Goal: Information Seeking & Learning: Learn about a topic

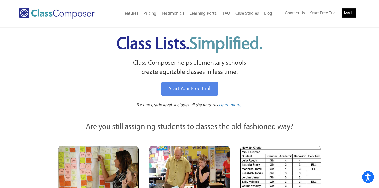
click at [349, 11] on link "Log In" at bounding box center [349, 13] width 15 height 10
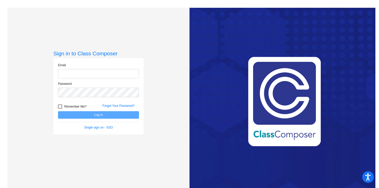
type input "[EMAIL_ADDRESS][DOMAIN_NAME]"
click at [95, 116] on button "Log In" at bounding box center [98, 114] width 81 height 7
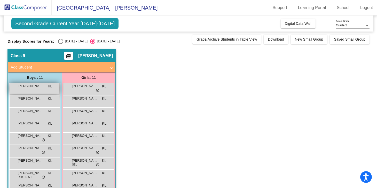
click at [37, 88] on span "[PERSON_NAME]" at bounding box center [31, 85] width 26 height 5
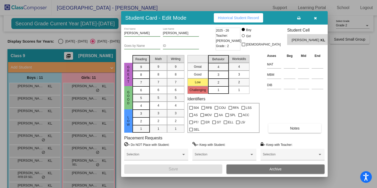
click at [314, 18] on icon "button" at bounding box center [315, 18] width 3 height 4
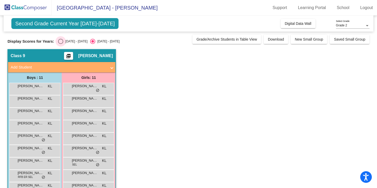
click at [61, 42] on div "Select an option" at bounding box center [60, 41] width 5 height 5
click at [61, 44] on input "[DATE] - [DATE]" at bounding box center [60, 44] width 0 height 0
radio input "true"
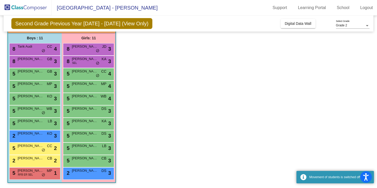
scroll to position [38, 0]
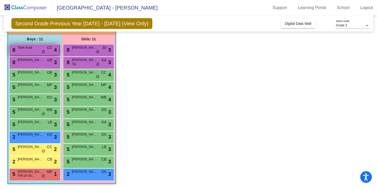
click at [24, 51] on div "8 Tarik Audi CC lock do_not_disturb_alt 4" at bounding box center [34, 49] width 49 height 11
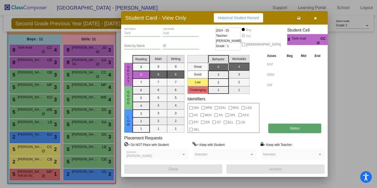
click at [292, 127] on span "Notes" at bounding box center [295, 128] width 10 height 4
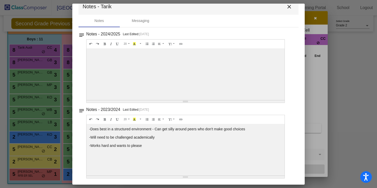
scroll to position [0, 0]
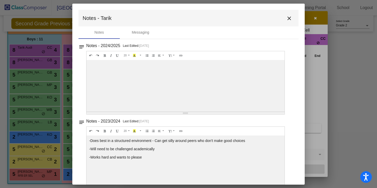
click at [287, 20] on mat-icon "close" at bounding box center [289, 18] width 6 height 6
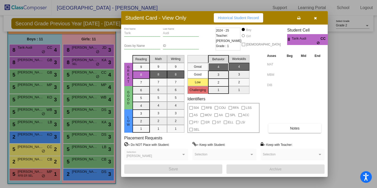
click at [315, 19] on icon "button" at bounding box center [315, 18] width 3 height 4
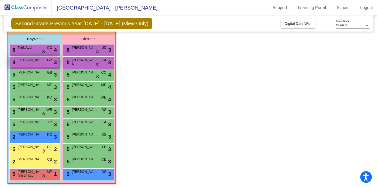
click at [18, 64] on div "8 [PERSON_NAME] GB lock do_not_disturb_alt 3" at bounding box center [34, 62] width 49 height 11
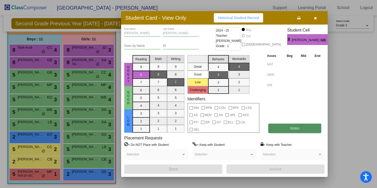
click at [285, 127] on button "Notes" at bounding box center [294, 127] width 53 height 9
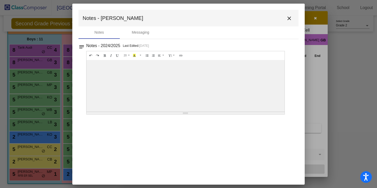
click at [184, 114] on div "20 8 9 10 11 12 14 18 24 36 Background Color Transparent Select #ffff00 Text Co…" at bounding box center [185, 82] width 198 height 63
click at [289, 17] on mat-icon "close" at bounding box center [289, 18] width 6 height 6
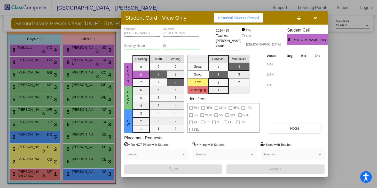
click at [315, 19] on icon "button" at bounding box center [315, 18] width 3 height 4
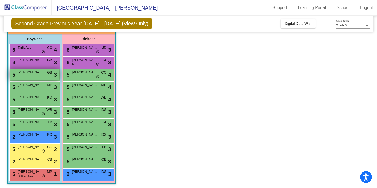
click at [39, 75] on div "5 [PERSON_NAME] GB lock do_not_disturb_alt 3" at bounding box center [34, 74] width 49 height 11
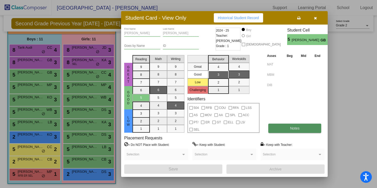
click at [295, 128] on span "Notes" at bounding box center [295, 128] width 10 height 4
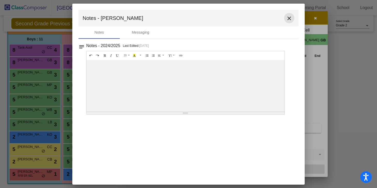
click at [289, 18] on mat-icon "close" at bounding box center [289, 18] width 6 height 6
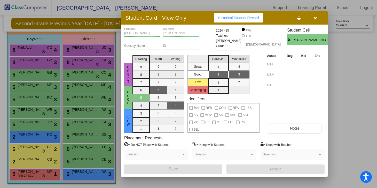
click at [315, 20] on button "button" at bounding box center [315, 17] width 17 height 9
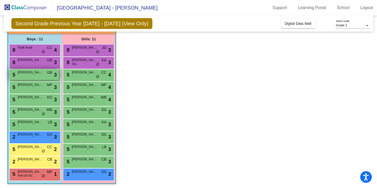
click at [31, 74] on span "[PERSON_NAME]" at bounding box center [31, 72] width 26 height 5
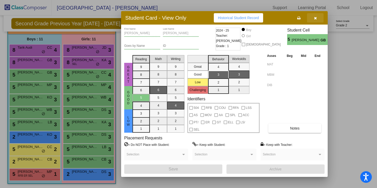
click at [315, 17] on icon "button" at bounding box center [315, 18] width 3 height 4
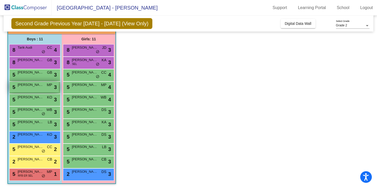
click at [23, 87] on span "[PERSON_NAME]" at bounding box center [31, 84] width 26 height 5
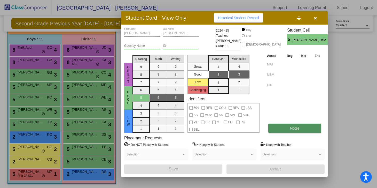
click at [292, 125] on button "Notes" at bounding box center [294, 127] width 53 height 9
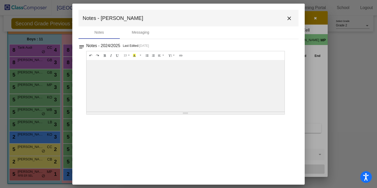
click at [288, 19] on mat-icon "close" at bounding box center [289, 18] width 6 height 6
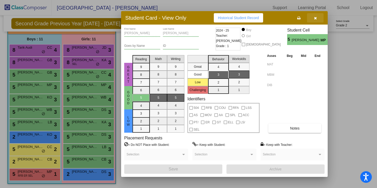
click at [314, 16] on icon "button" at bounding box center [315, 18] width 3 height 4
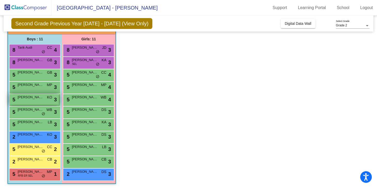
click at [38, 100] on div "5 [PERSON_NAME] KO lock do_not_disturb_alt 3" at bounding box center [34, 99] width 49 height 11
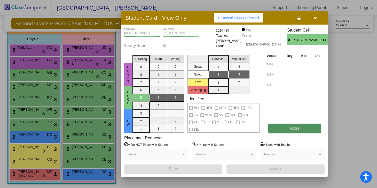
click at [287, 128] on button "Notes" at bounding box center [294, 127] width 53 height 9
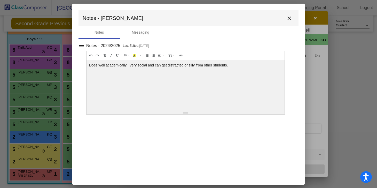
click at [288, 21] on button "close" at bounding box center [289, 18] width 10 height 10
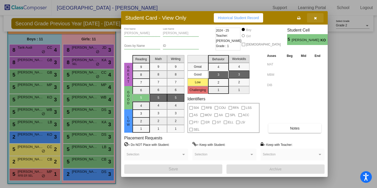
click at [317, 18] on button "button" at bounding box center [315, 17] width 17 height 9
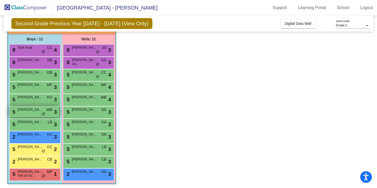
click at [35, 109] on span "[PERSON_NAME] [PERSON_NAME]" at bounding box center [31, 109] width 26 height 5
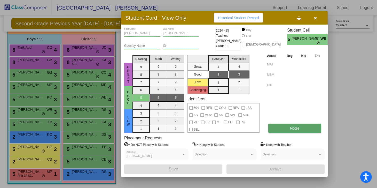
click at [285, 125] on button "Notes" at bounding box center [294, 127] width 53 height 9
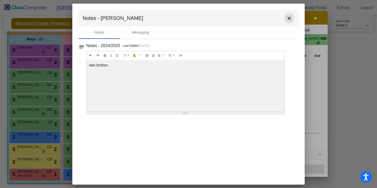
click at [289, 18] on mat-icon "close" at bounding box center [289, 18] width 6 height 6
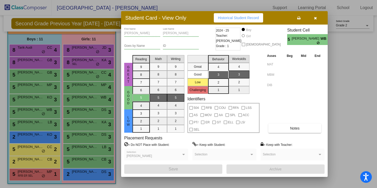
click at [315, 20] on icon "button" at bounding box center [315, 18] width 3 height 4
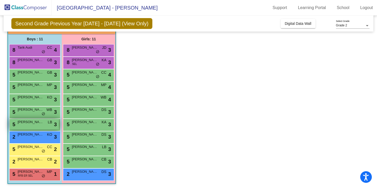
click at [26, 124] on div "5 [PERSON_NAME] LB lock do_not_disturb_alt 3" at bounding box center [34, 124] width 49 height 11
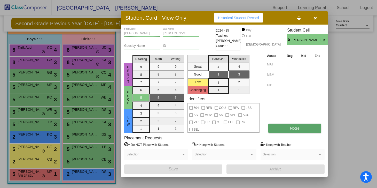
click at [296, 131] on button "Notes" at bounding box center [294, 127] width 53 height 9
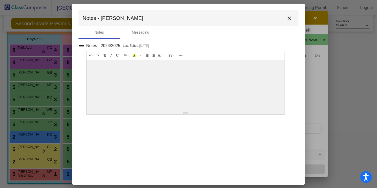
click at [291, 18] on mat-icon "close" at bounding box center [289, 18] width 6 height 6
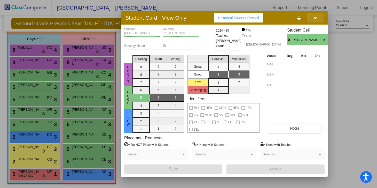
click at [316, 20] on icon "button" at bounding box center [315, 18] width 3 height 4
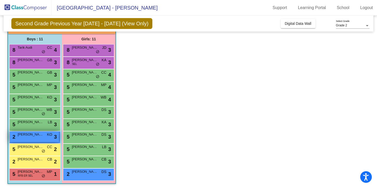
click at [23, 132] on span "[PERSON_NAME]" at bounding box center [31, 134] width 26 height 5
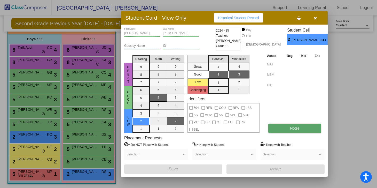
click at [303, 129] on button "Notes" at bounding box center [294, 127] width 53 height 9
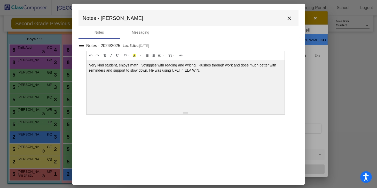
click at [291, 19] on mat-icon "close" at bounding box center [289, 18] width 6 height 6
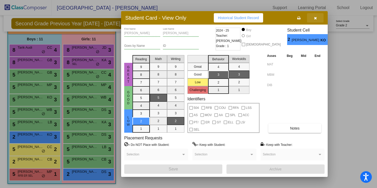
click at [318, 18] on button "button" at bounding box center [315, 17] width 17 height 9
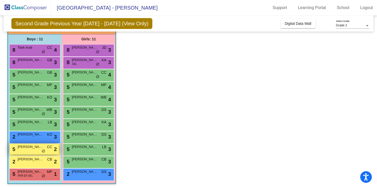
click at [30, 151] on div "5 [PERSON_NAME] [PERSON_NAME] lock do_not_disturb_alt 2" at bounding box center [34, 148] width 49 height 11
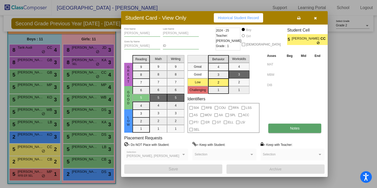
click at [304, 124] on button "Notes" at bounding box center [294, 127] width 53 height 9
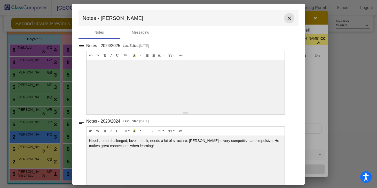
click at [287, 18] on mat-icon "close" at bounding box center [289, 18] width 6 height 6
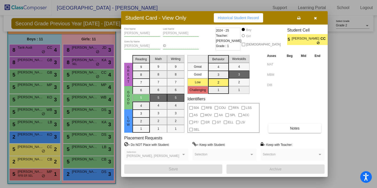
click at [318, 18] on button "button" at bounding box center [315, 17] width 17 height 9
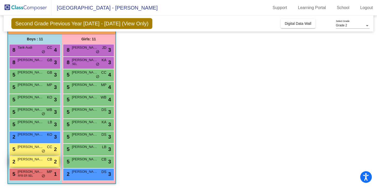
click at [29, 161] on div "2 [PERSON_NAME] CB lock do_not_disturb_alt 2" at bounding box center [34, 161] width 49 height 11
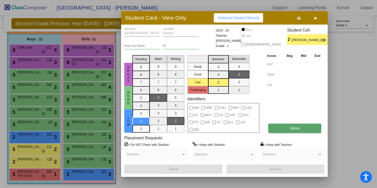
click at [287, 126] on button "Notes" at bounding box center [294, 127] width 53 height 9
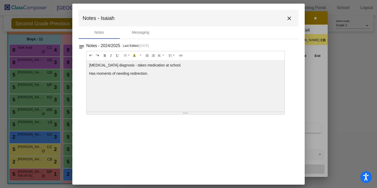
click at [289, 17] on mat-icon "close" at bounding box center [289, 18] width 6 height 6
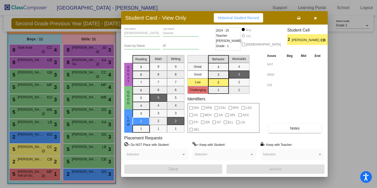
click at [314, 16] on span "button" at bounding box center [315, 18] width 3 height 4
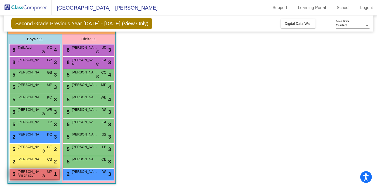
click at [32, 177] on div "5 Japn [PERSON_NAME] RFB ER SEL MP lock do_not_disturb_alt 1" at bounding box center [34, 173] width 49 height 11
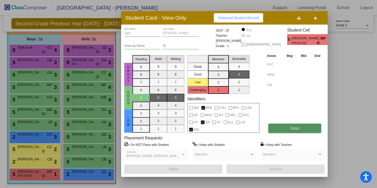
click at [290, 123] on button "Notes" at bounding box center [294, 127] width 53 height 9
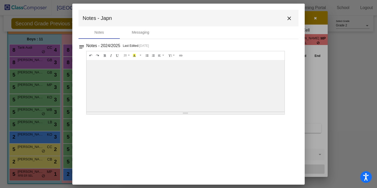
click at [290, 15] on mat-icon "close" at bounding box center [289, 18] width 6 height 6
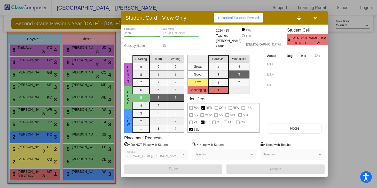
click at [315, 18] on icon "button" at bounding box center [315, 18] width 3 height 4
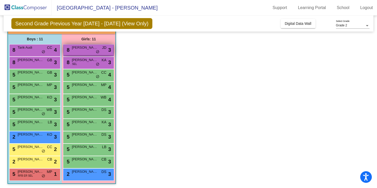
click at [83, 48] on span "[PERSON_NAME]" at bounding box center [85, 47] width 26 height 5
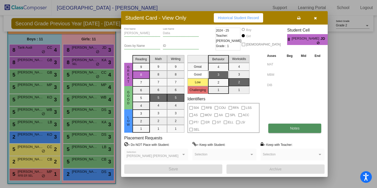
click at [294, 130] on span "Notes" at bounding box center [295, 128] width 10 height 4
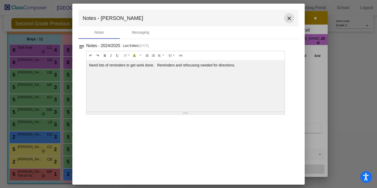
click at [289, 18] on mat-icon "close" at bounding box center [289, 18] width 6 height 6
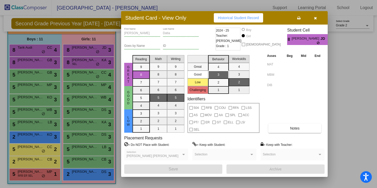
click at [314, 19] on icon "button" at bounding box center [315, 18] width 3 height 4
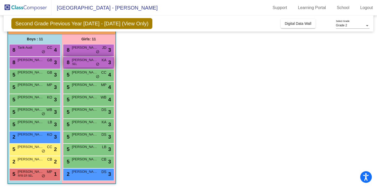
click at [83, 57] on div "8 [PERSON_NAME] SEL KA lock do_not_disturb_alt 3" at bounding box center [88, 62] width 49 height 11
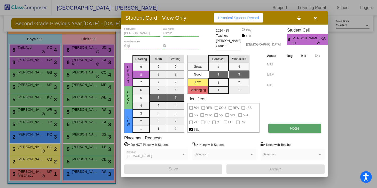
click at [295, 129] on span "Notes" at bounding box center [295, 128] width 10 height 4
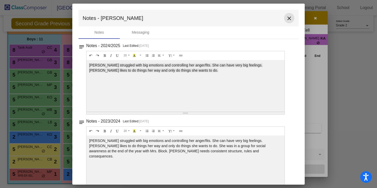
click at [286, 17] on mat-icon "close" at bounding box center [289, 18] width 6 height 6
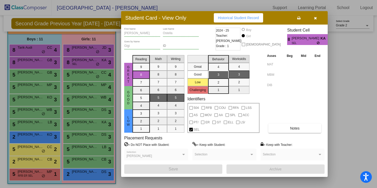
click at [314, 19] on icon "button" at bounding box center [315, 18] width 3 height 4
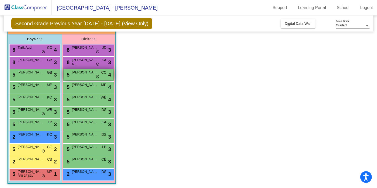
click at [79, 74] on span "[PERSON_NAME]" at bounding box center [85, 72] width 26 height 5
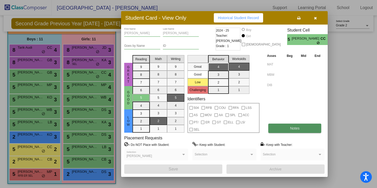
click at [309, 127] on button "Notes" at bounding box center [294, 127] width 53 height 9
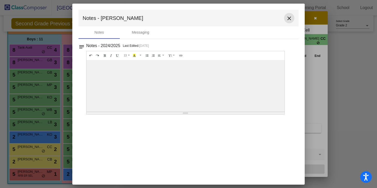
click at [289, 19] on mat-icon "close" at bounding box center [289, 18] width 6 height 6
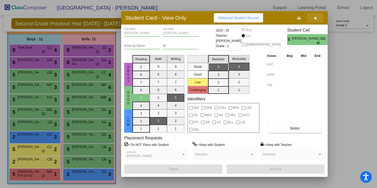
click at [316, 17] on icon "button" at bounding box center [315, 18] width 3 height 4
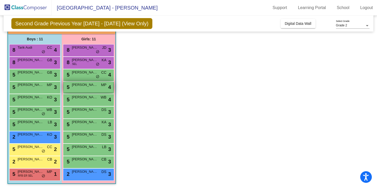
click at [81, 83] on span "[PERSON_NAME]" at bounding box center [85, 84] width 26 height 5
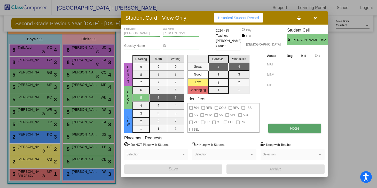
click at [286, 129] on button "Notes" at bounding box center [294, 127] width 53 height 9
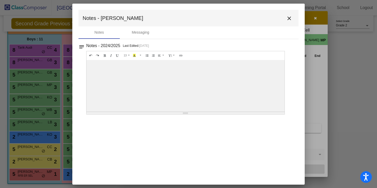
click at [289, 17] on mat-icon "close" at bounding box center [289, 18] width 6 height 6
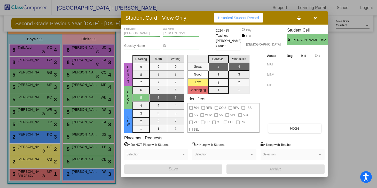
click at [314, 19] on icon "button" at bounding box center [315, 18] width 3 height 4
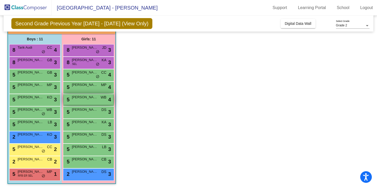
click at [78, 102] on div "5 [PERSON_NAME] WB lock do_not_disturb_alt 4" at bounding box center [88, 99] width 49 height 11
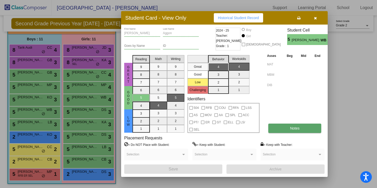
click at [292, 129] on span "Notes" at bounding box center [295, 128] width 10 height 4
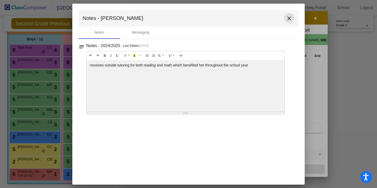
click at [288, 18] on mat-icon "close" at bounding box center [289, 18] width 6 height 6
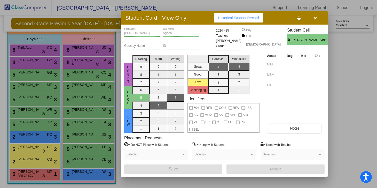
click at [314, 18] on icon "button" at bounding box center [315, 18] width 3 height 4
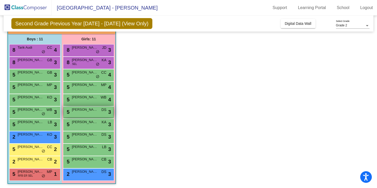
click at [82, 111] on span "[PERSON_NAME]" at bounding box center [85, 109] width 26 height 5
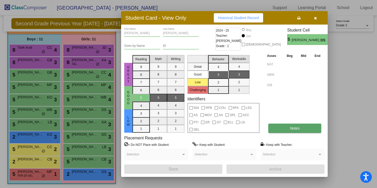
click at [295, 127] on span "Notes" at bounding box center [295, 128] width 10 height 4
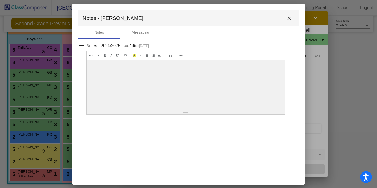
click at [288, 20] on mat-icon "close" at bounding box center [289, 18] width 6 height 6
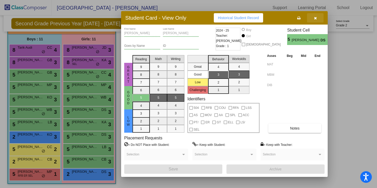
click at [314, 20] on button "button" at bounding box center [315, 17] width 17 height 9
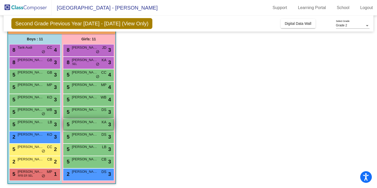
click at [79, 126] on div "5 [PERSON_NAME] KA lock do_not_disturb_alt 3" at bounding box center [88, 124] width 49 height 11
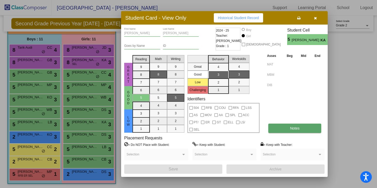
click at [299, 125] on button "Notes" at bounding box center [294, 127] width 53 height 9
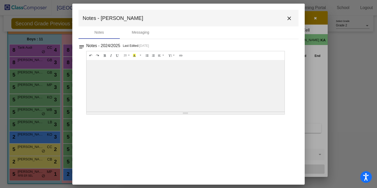
click at [289, 18] on mat-icon "close" at bounding box center [289, 18] width 6 height 6
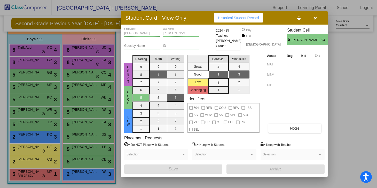
click at [314, 16] on icon "button" at bounding box center [315, 18] width 3 height 4
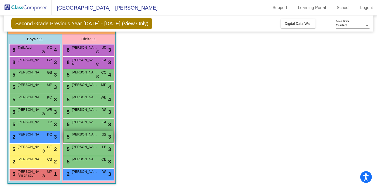
click at [80, 138] on div "5 [PERSON_NAME] DS lock do_not_disturb_alt 3" at bounding box center [88, 136] width 49 height 11
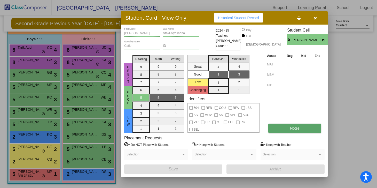
click at [304, 127] on button "Notes" at bounding box center [294, 127] width 53 height 9
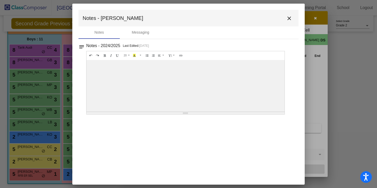
click at [289, 15] on mat-icon "close" at bounding box center [289, 18] width 6 height 6
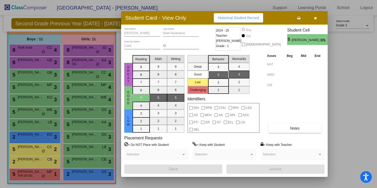
click at [315, 19] on icon "button" at bounding box center [315, 18] width 3 height 4
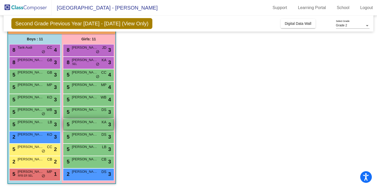
click at [88, 123] on span "[PERSON_NAME]" at bounding box center [85, 121] width 26 height 5
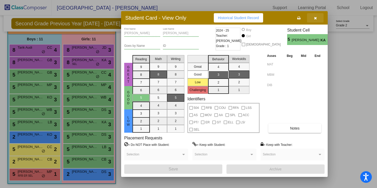
click at [313, 17] on button "button" at bounding box center [315, 17] width 17 height 9
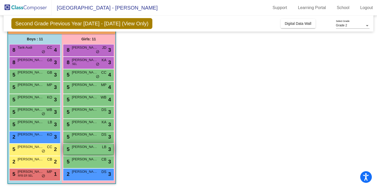
click at [84, 147] on span "[PERSON_NAME] [PERSON_NAME]" at bounding box center [85, 146] width 26 height 5
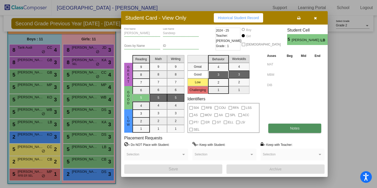
click at [301, 129] on button "Notes" at bounding box center [294, 127] width 53 height 9
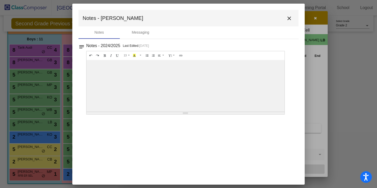
click at [289, 21] on mat-icon "close" at bounding box center [289, 18] width 6 height 6
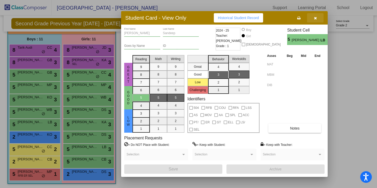
click at [315, 17] on icon "button" at bounding box center [315, 18] width 3 height 4
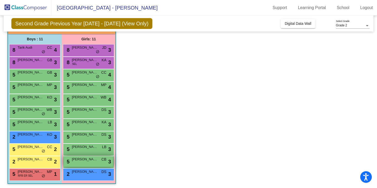
click at [84, 161] on div "5 [PERSON_NAME] CB lock do_not_disturb_alt 3" at bounding box center [88, 161] width 49 height 11
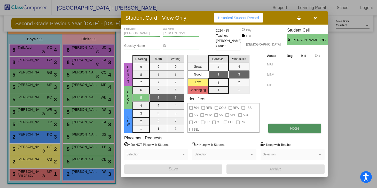
click at [284, 130] on button "Notes" at bounding box center [294, 127] width 53 height 9
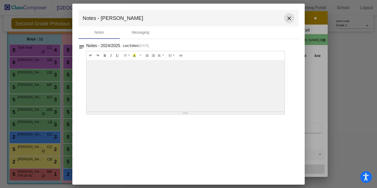
click at [289, 16] on mat-icon "close" at bounding box center [289, 18] width 6 height 6
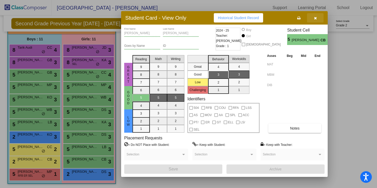
click at [314, 18] on icon "button" at bounding box center [315, 18] width 3 height 4
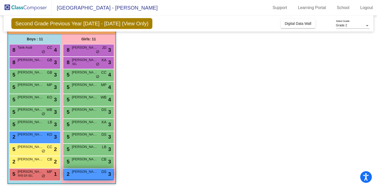
click at [80, 175] on div "2 [PERSON_NAME] DS lock do_not_disturb_alt 3" at bounding box center [88, 173] width 49 height 11
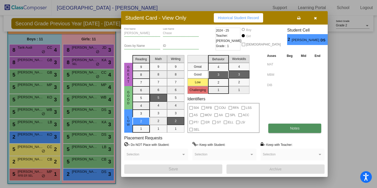
click at [289, 125] on button "Notes" at bounding box center [294, 127] width 53 height 9
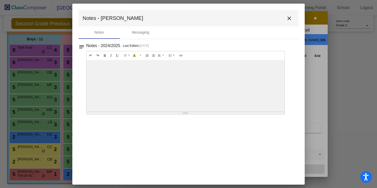
click at [288, 17] on mat-icon "close" at bounding box center [289, 18] width 6 height 6
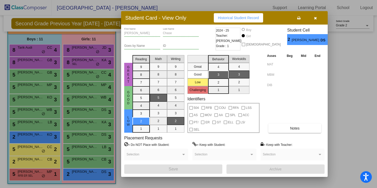
click at [317, 18] on button "button" at bounding box center [315, 17] width 17 height 9
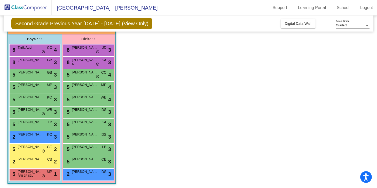
click at [181, 95] on app-classroom "Class 9 picture_as_pdf [PERSON_NAME] Leader Add Student First Name Last Name St…" at bounding box center [188, 100] width 362 height 178
